Goal: Transaction & Acquisition: Purchase product/service

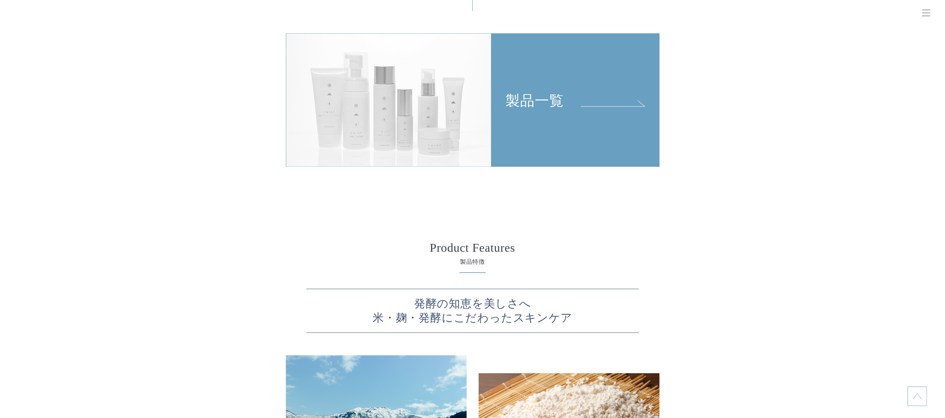
scroll to position [1833, 0]
click at [535, 27] on div "製品一覧" at bounding box center [473, 52] width 374 height 228
click at [520, 102] on div "製品一覧" at bounding box center [575, 70] width 167 height 75
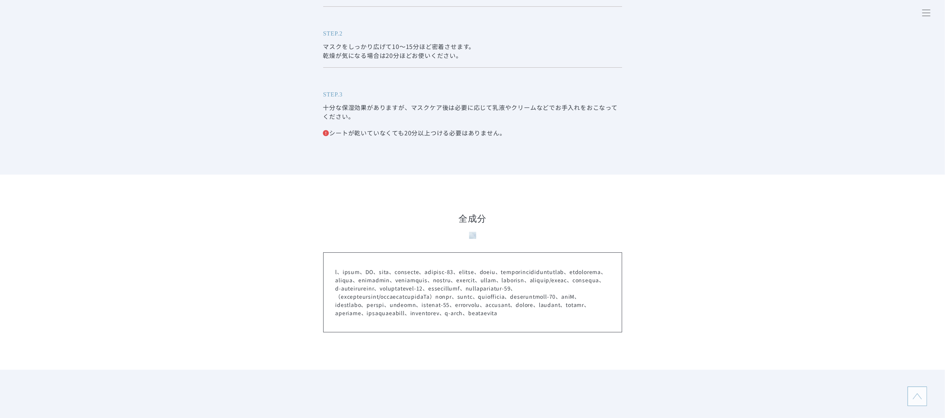
scroll to position [3115, 0]
